Goal: Use online tool/utility: Utilize a website feature to perform a specific function

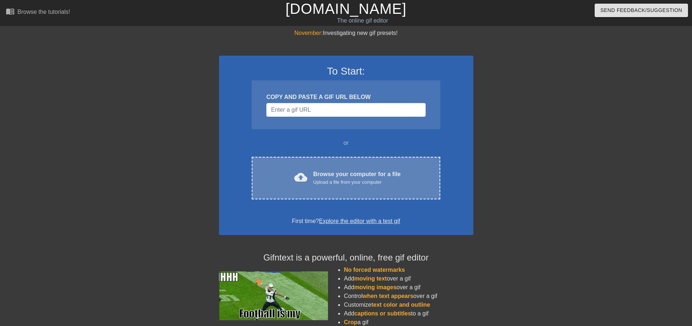
click at [384, 173] on div "Browse your computer for a file Upload a file from your computer" at bounding box center [357, 178] width 88 height 16
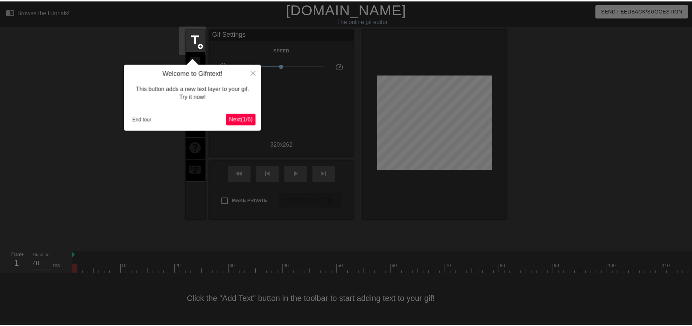
scroll to position [4, 0]
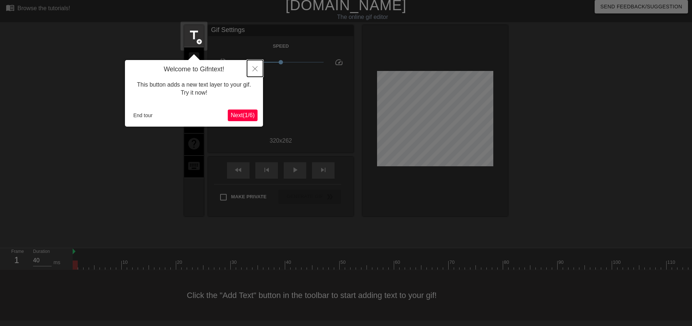
click at [255, 68] on icon "Close" at bounding box center [255, 68] width 5 height 5
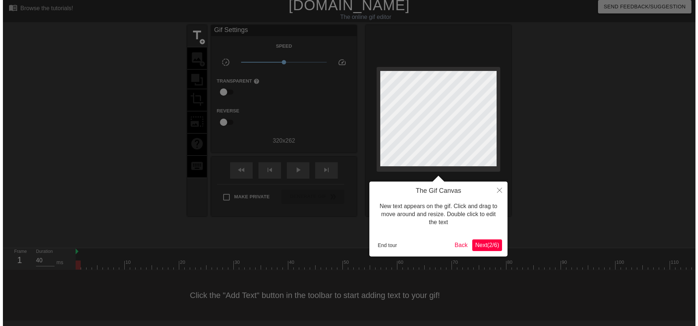
scroll to position [0, 0]
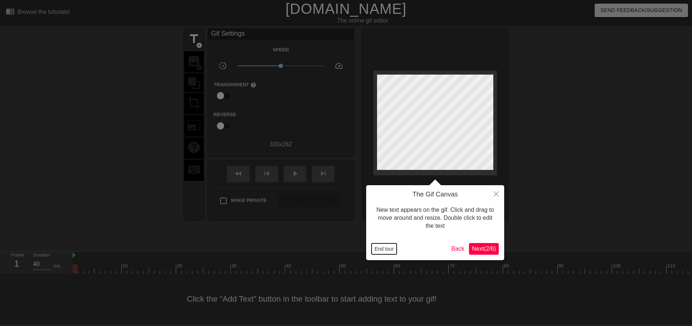
click at [385, 253] on button "End tour" at bounding box center [384, 248] width 25 height 11
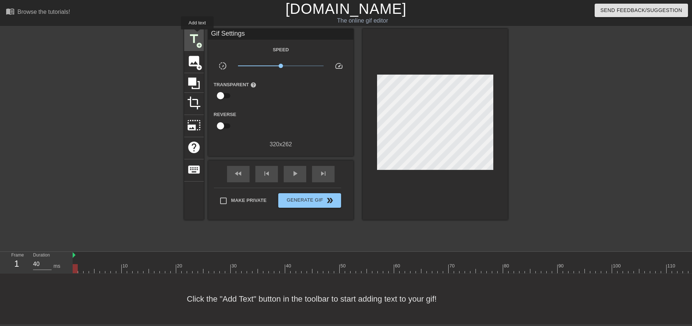
click at [197, 35] on span "title" at bounding box center [194, 39] width 14 height 14
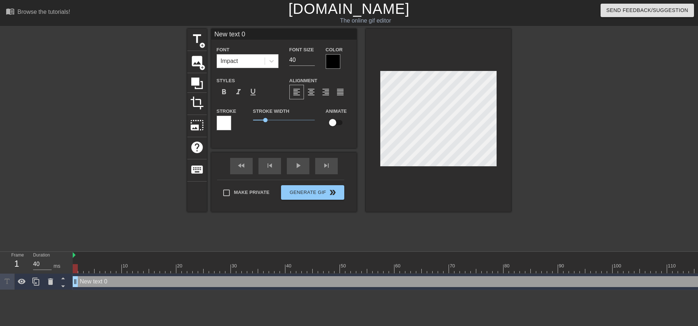
scroll to position [1, 1]
type input "A"
type textarea "A"
type input "E"
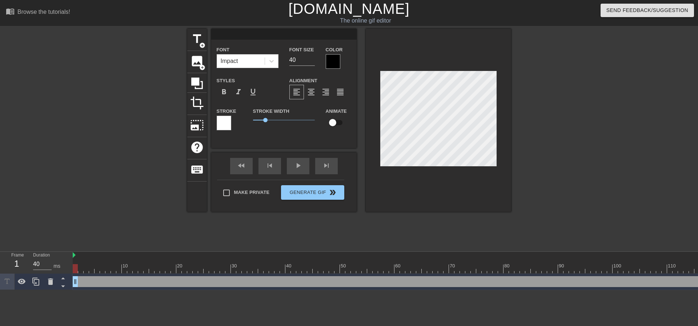
type textarea "E"
type input "En"
type textarea "En"
type input "Enr"
type textarea "Enr"
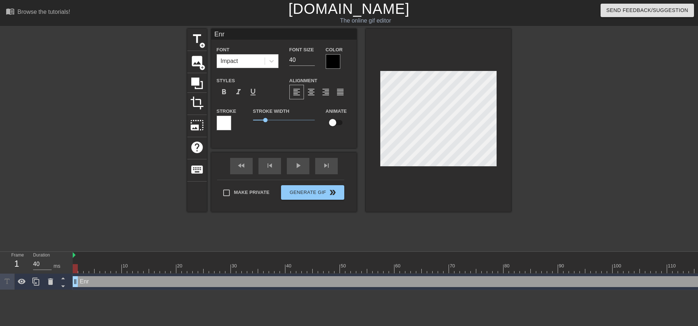
type input "Enro"
type textarea "Enro"
type input "Enrou"
type textarea "Enrou"
type input "Enrout"
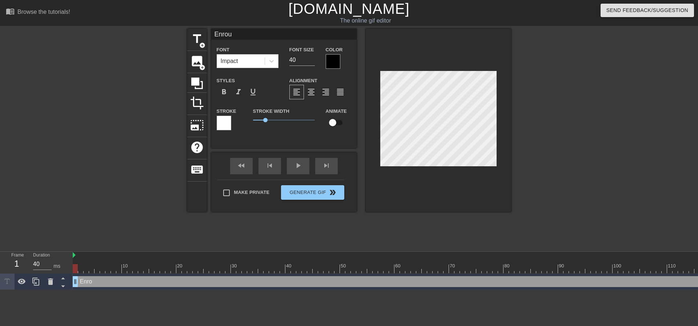
type textarea "Enrout"
type input "Enroute"
type textarea "Enroute"
type input "Enroute"
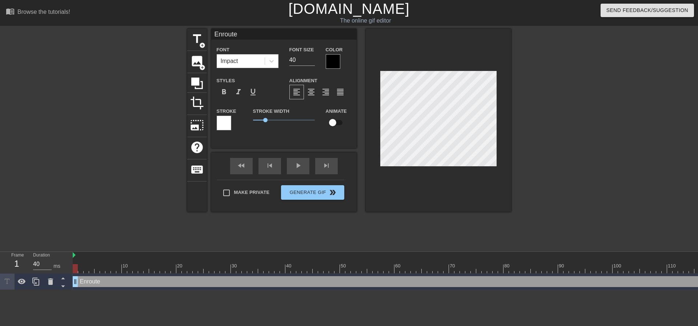
type textarea "Enroute"
type input "Enroute t"
type textarea "Enroute t"
type input "Enroute to"
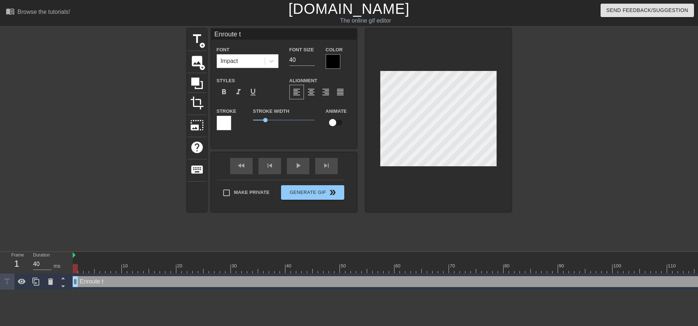
type textarea "Enroute to"
type input "Enroute to"
type textarea "Enroute to"
type input "Enroute to c"
type textarea "Enroute to c"
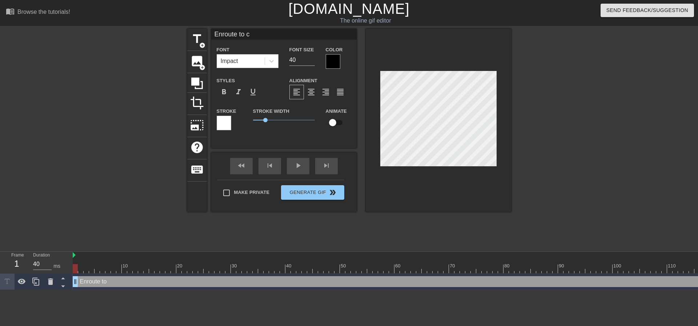
type input "Enroute to cu"
type textarea "Enroute to cu"
type input "Enroute to cur"
type textarea "Enroute to cur"
type input "Enroute to curr"
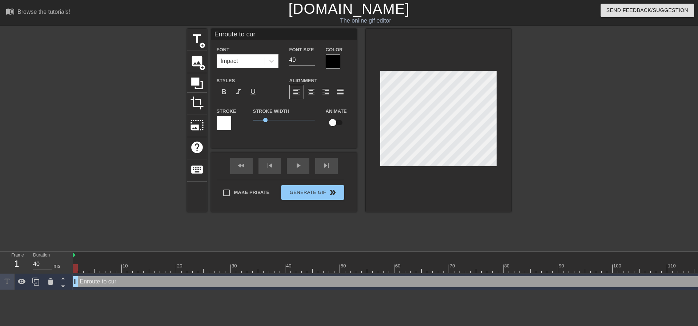
type textarea "Enroute to curr"
type input "Enroute to curre"
type textarea "Enroute to curre"
type input "Enroute to curren"
type textarea "Enroute to curren"
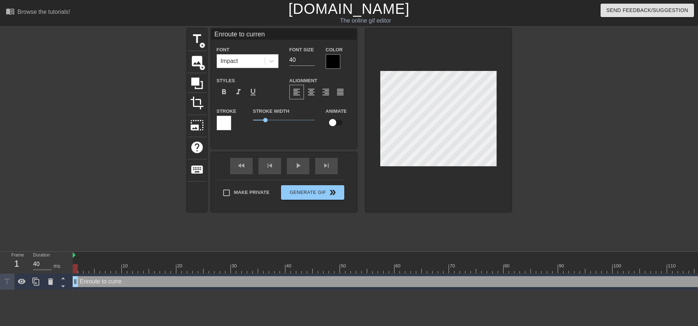
type input "Enroute to current"
type textarea "Enroute to current"
type input "Enroute to current"
type textarea "Enroute to current"
type input "Enroute to current p"
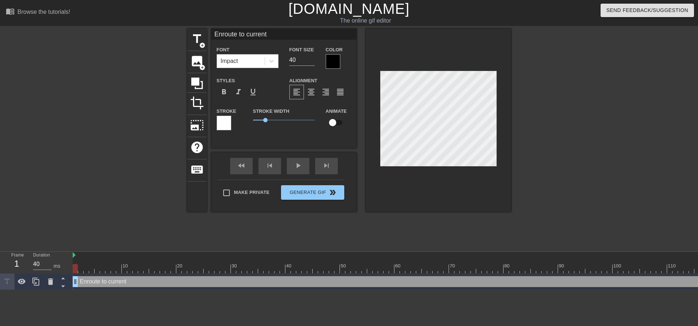
type textarea "Enroute to current p"
type input "Enroute to current po"
type textarea "Enroute to current po"
type input "Enroute to current pos"
type textarea "Enroute to current pos"
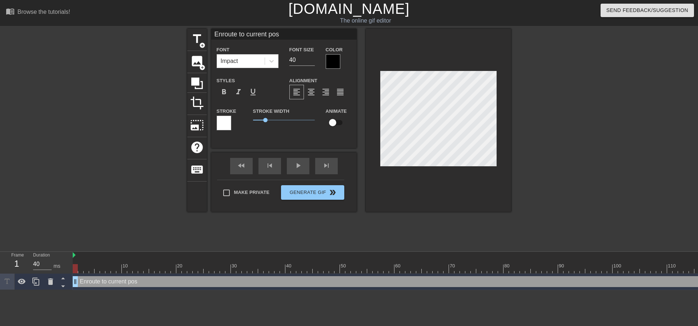
type input "Enroute to current posi"
type textarea "Enroute to current posi"
type input "Enroute to current posit"
type textarea "Enroute to current posit"
type input "Enroute to current positi"
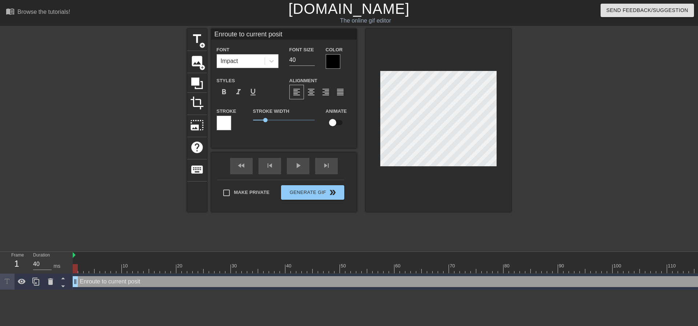
type textarea "Enroute to current positi"
type input "Enroute to current positio"
type textarea "Enroute to current positio"
type input "Enroute to current position"
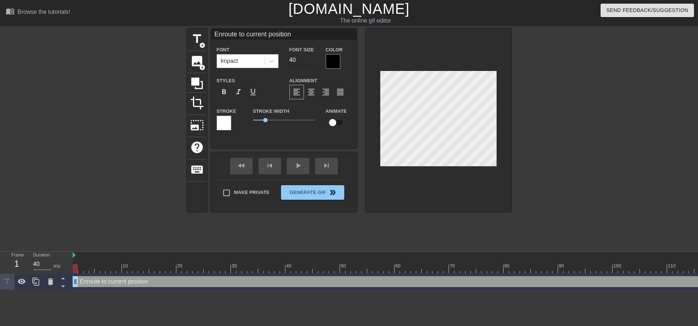
type textarea "Enroute to current position"
click at [295, 55] on input "40" at bounding box center [301, 60] width 25 height 12
click at [312, 57] on input "17" at bounding box center [301, 60] width 25 height 12
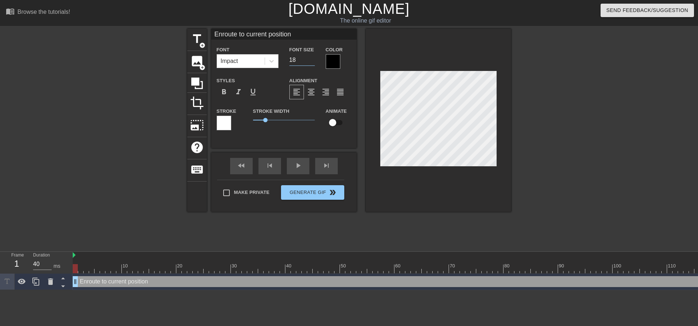
click at [312, 57] on input "18" at bounding box center [301, 60] width 25 height 12
click at [312, 57] on input "19" at bounding box center [301, 60] width 25 height 12
click at [312, 57] on input "20" at bounding box center [301, 60] width 25 height 12
click at [312, 57] on input "21" at bounding box center [301, 60] width 25 height 12
type input "22"
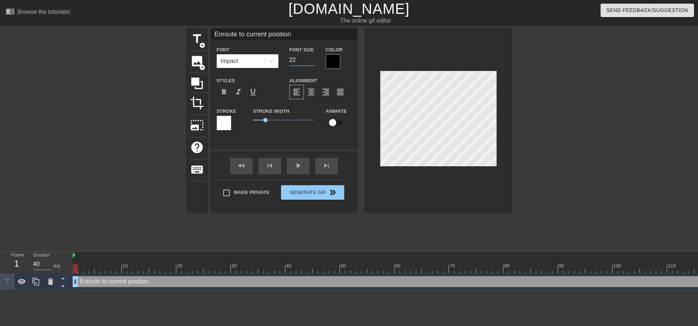
click at [312, 57] on input "22" at bounding box center [301, 60] width 25 height 12
click at [267, 119] on span "1.2" at bounding box center [284, 120] width 62 height 9
click at [223, 118] on div at bounding box center [224, 123] width 15 height 15
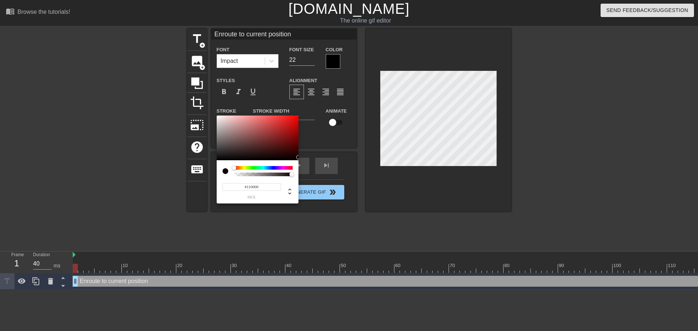
type input "#000000"
drag, startPoint x: 291, startPoint y: 150, endPoint x: 321, endPoint y: 187, distance: 48.0
click at [321, 187] on div "#000000 hex" at bounding box center [349, 165] width 698 height 331
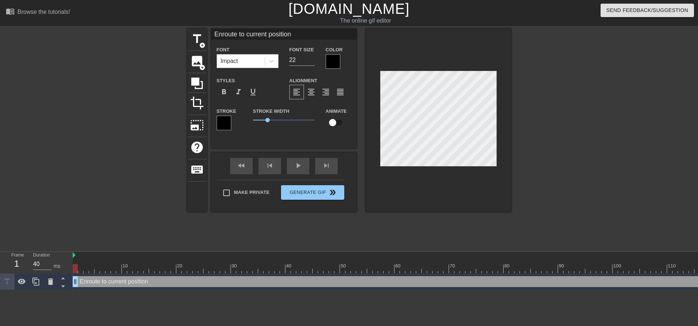
click at [327, 55] on div at bounding box center [333, 61] width 15 height 15
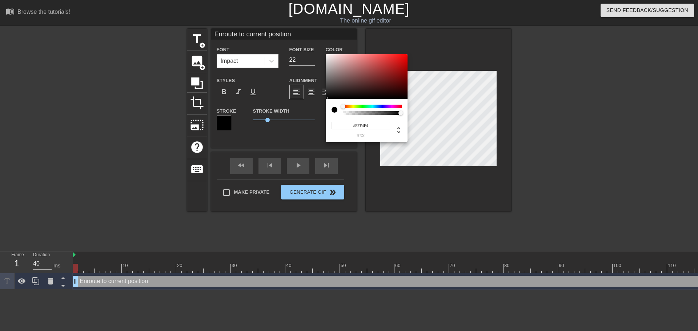
type input "#FFFFFF"
drag, startPoint x: 334, startPoint y: 74, endPoint x: 302, endPoint y: 12, distance: 69.6
click at [302, 12] on div "#FFFFFF hex" at bounding box center [349, 165] width 698 height 331
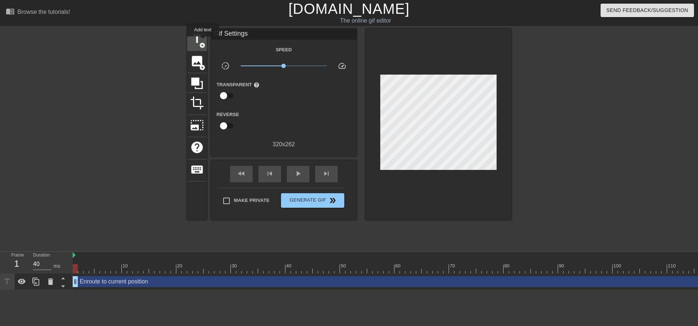
click at [203, 42] on div "title add_circle" at bounding box center [197, 40] width 20 height 22
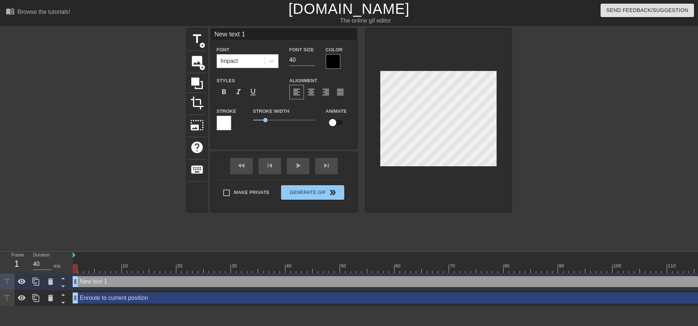
click at [254, 30] on input "New text 1" at bounding box center [283, 34] width 145 height 11
type input "ETA: 5 Minutes"
click at [294, 62] on input "40" at bounding box center [301, 60] width 25 height 12
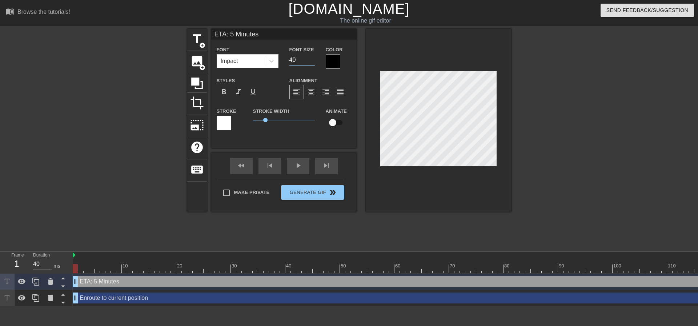
click at [294, 62] on input "40" at bounding box center [301, 60] width 25 height 12
type input "22"
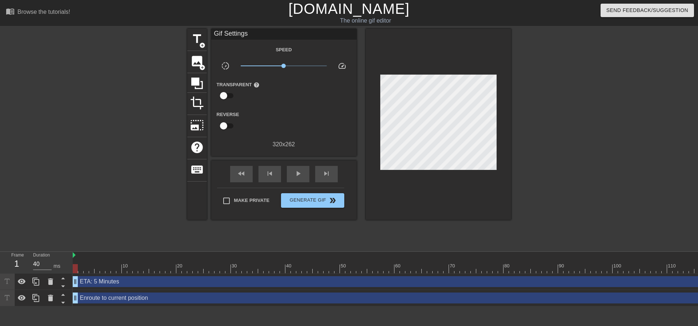
click at [528, 130] on div at bounding box center [574, 138] width 109 height 218
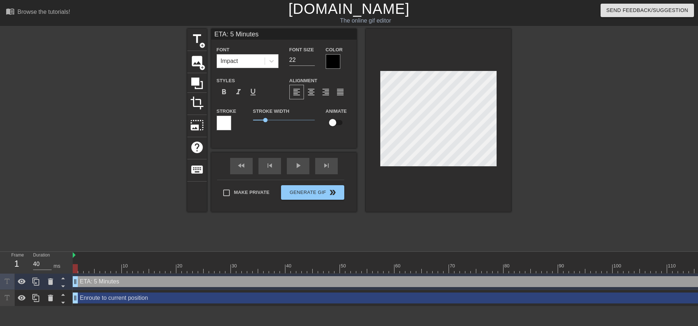
click at [335, 56] on div at bounding box center [333, 61] width 15 height 15
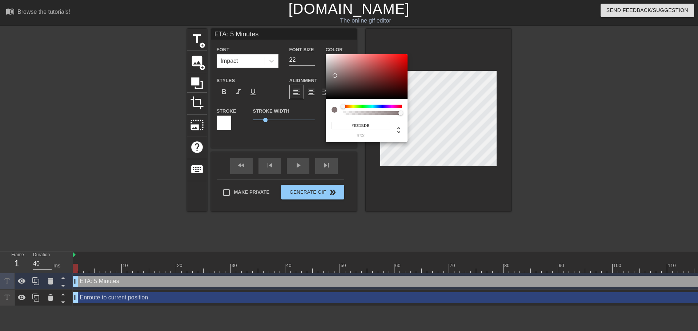
type input "#FFFFFF"
drag, startPoint x: 335, startPoint y: 76, endPoint x: 302, endPoint y: 19, distance: 65.3
click at [302, 19] on div "#FFFFFF hex" at bounding box center [349, 165] width 698 height 331
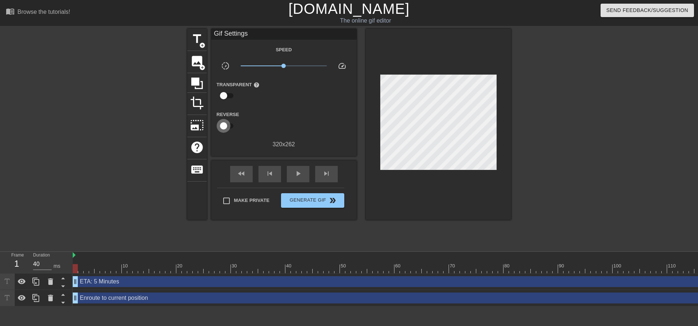
click at [221, 121] on input "checkbox" at bounding box center [223, 126] width 41 height 14
click at [229, 120] on input "checkbox" at bounding box center [230, 126] width 41 height 14
click at [229, 120] on input "checkbox" at bounding box center [223, 126] width 41 height 14
click at [229, 120] on input "checkbox" at bounding box center [230, 126] width 41 height 14
checkbox input "false"
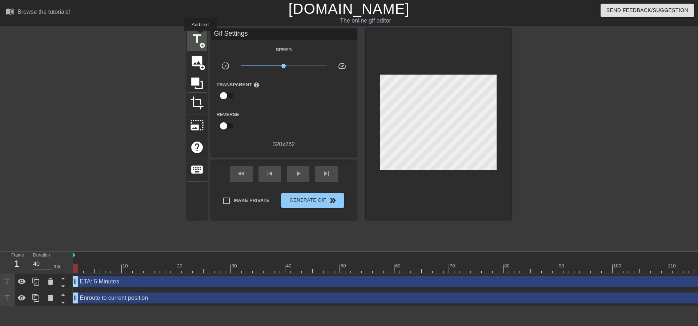
click at [200, 36] on span "title" at bounding box center [197, 39] width 14 height 14
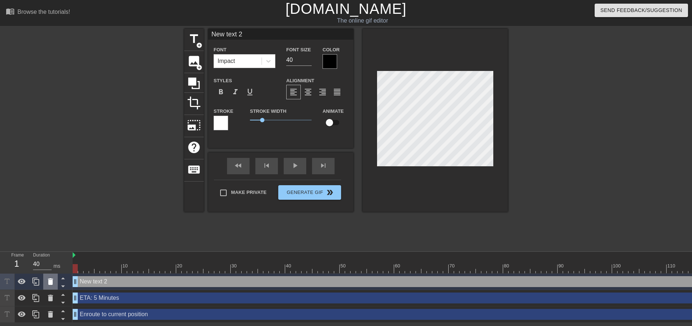
drag, startPoint x: 92, startPoint y: 281, endPoint x: 49, endPoint y: 278, distance: 43.4
click at [49, 278] on icon at bounding box center [50, 281] width 9 height 9
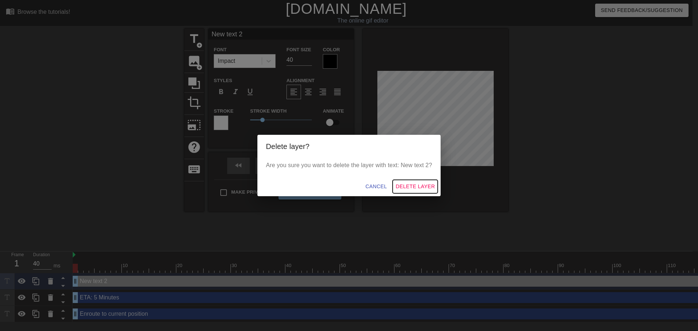
click at [406, 185] on span "Delete Layer" at bounding box center [414, 186] width 39 height 9
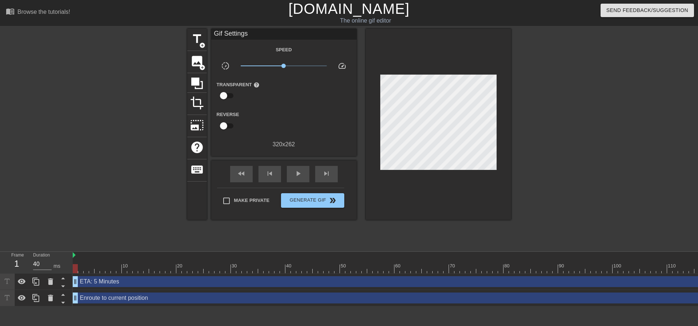
click at [142, 283] on div "ETA: 5 Minutes drag_handle drag_handle" at bounding box center [686, 281] width 1226 height 11
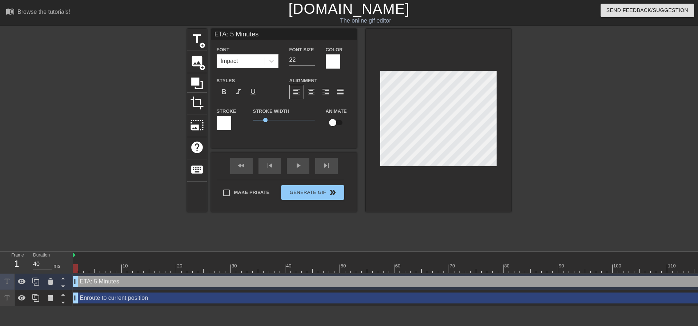
click at [338, 60] on div at bounding box center [333, 61] width 15 height 15
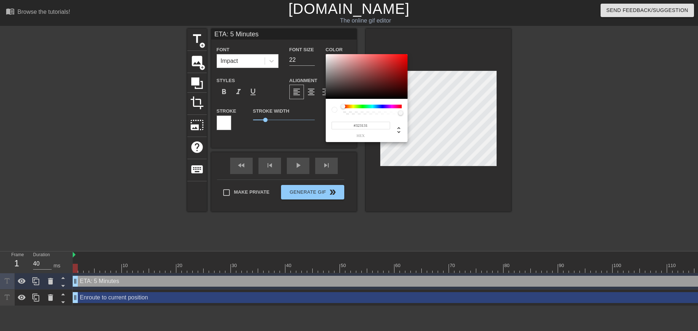
type input "#000000"
drag, startPoint x: 331, startPoint y: 84, endPoint x: 289, endPoint y: 149, distance: 78.0
click at [289, 149] on div "#000000 hex" at bounding box center [349, 165] width 698 height 331
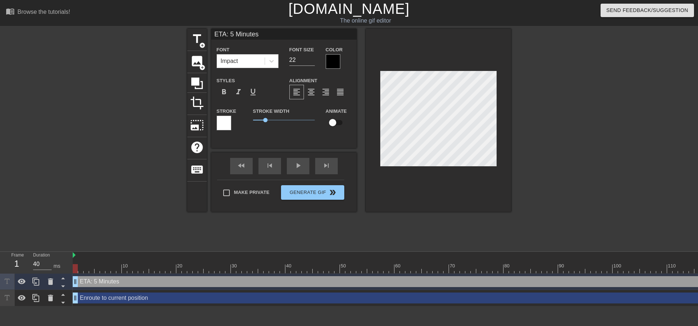
click at [340, 58] on div "Color" at bounding box center [338, 57] width 25 height 24
click at [333, 60] on div at bounding box center [333, 61] width 15 height 15
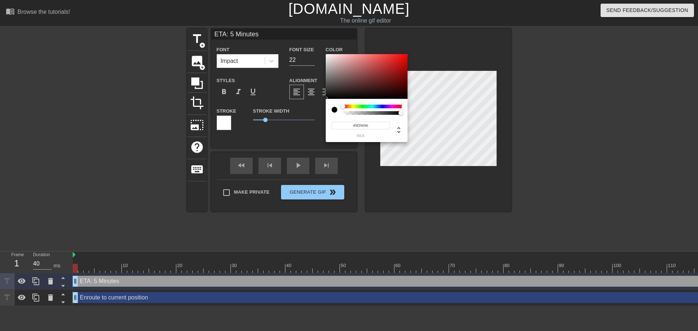
type input "#FFFFFF"
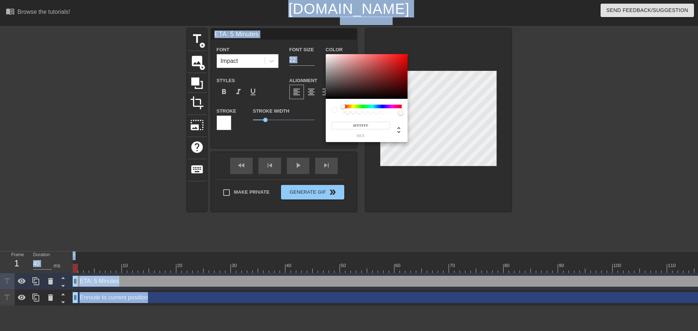
drag, startPoint x: 329, startPoint y: 71, endPoint x: 291, endPoint y: -4, distance: 83.8
click at [291, 0] on html "menu_book Browse the tutorials! [DOMAIN_NAME] The online gif editor Send Feedba…" at bounding box center [349, 153] width 698 height 306
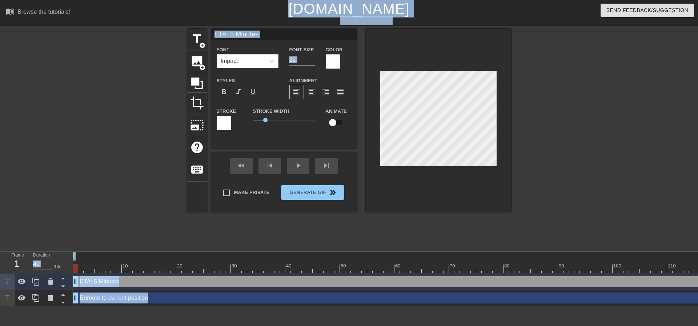
click at [218, 120] on div at bounding box center [224, 123] width 15 height 15
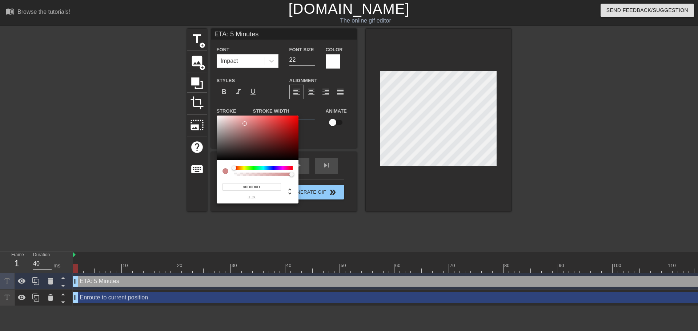
type input "#000000"
drag, startPoint x: 241, startPoint y: 126, endPoint x: 153, endPoint y: 189, distance: 107.8
click at [177, 200] on div "#000000 hex" at bounding box center [349, 165] width 698 height 331
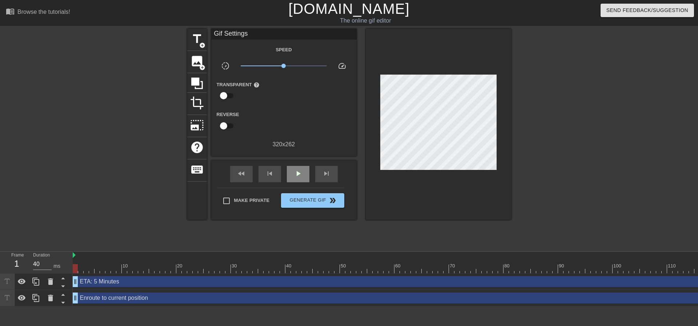
click at [298, 181] on div "play_arrow" at bounding box center [298, 174] width 23 height 16
click at [294, 174] on span "pause" at bounding box center [298, 173] width 9 height 9
click at [309, 201] on span "Generate Gif double_arrow" at bounding box center [312, 200] width 57 height 9
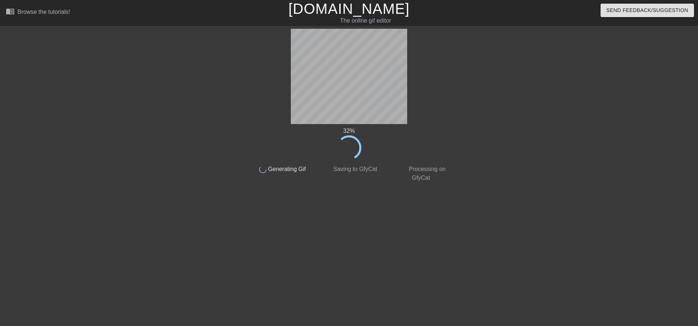
drag, startPoint x: 285, startPoint y: 95, endPoint x: 277, endPoint y: 59, distance: 37.1
click at [277, 59] on div "32 % done Generating Gif done Saving to GfyCat done Processing on GfyCat" at bounding box center [348, 105] width 205 height 153
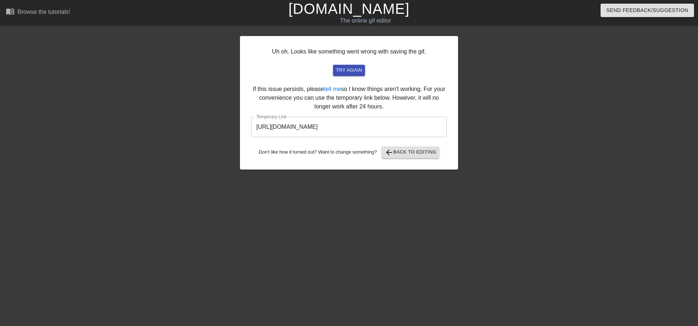
click at [335, 128] on input "[URL][DOMAIN_NAME]" at bounding box center [348, 127] width 195 height 20
